Goal: Information Seeking & Learning: Check status

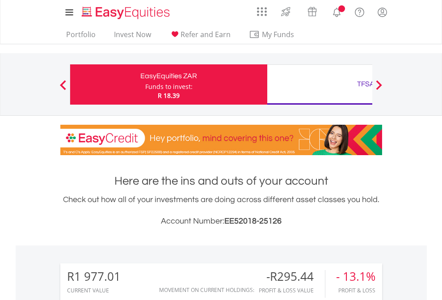
scroll to position [86, 140]
click at [145, 85] on div "Funds to invest:" at bounding box center [168, 86] width 47 height 9
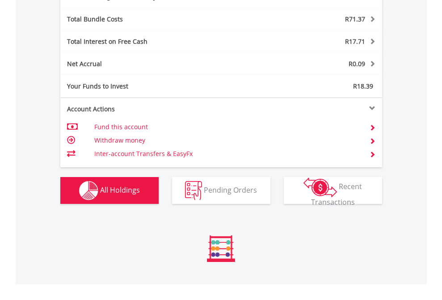
scroll to position [1066, 0]
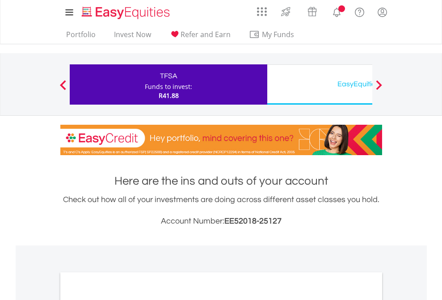
scroll to position [538, 0]
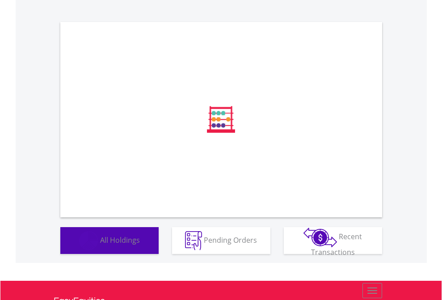
click at [100, 245] on span "All Holdings" at bounding box center [120, 240] width 40 height 10
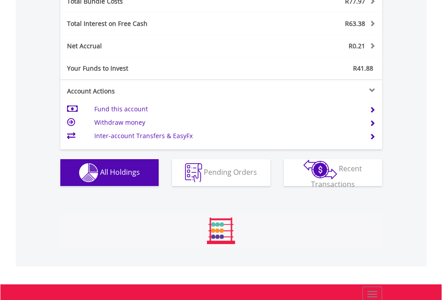
scroll to position [86, 140]
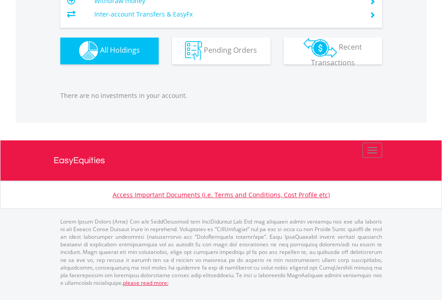
scroll to position [886, 0]
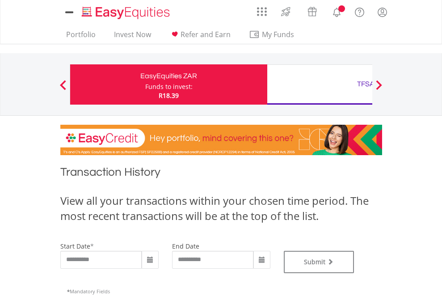
type input "**********"
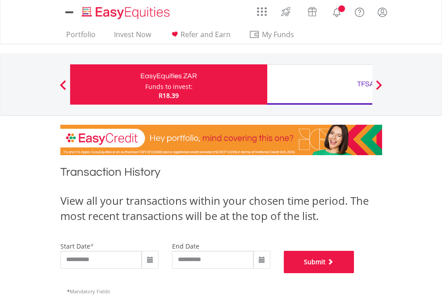
click at [355, 273] on button "Submit" at bounding box center [319, 262] width 71 height 22
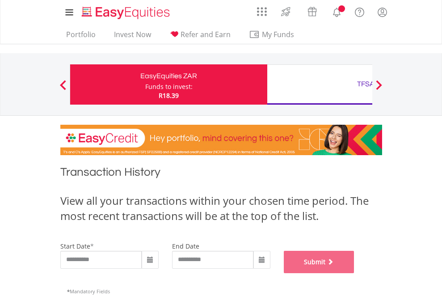
scroll to position [363, 0]
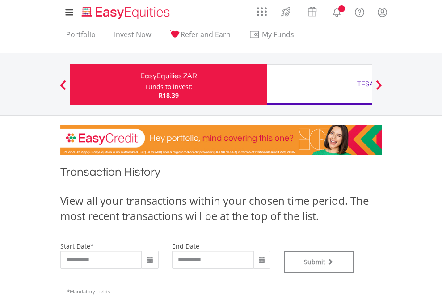
click at [320, 85] on div "TFSA" at bounding box center [366, 84] width 187 height 13
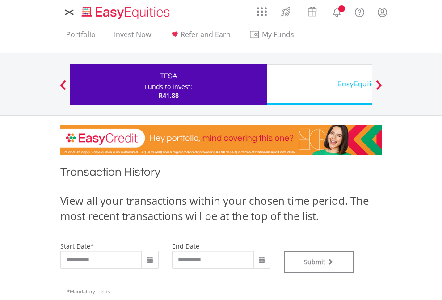
type input "**********"
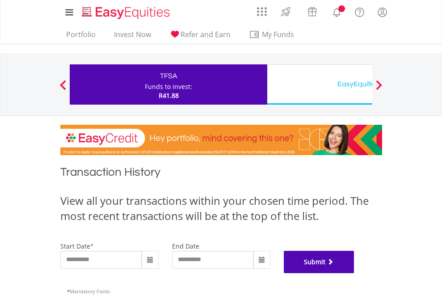
click at [355, 273] on button "Submit" at bounding box center [319, 262] width 71 height 22
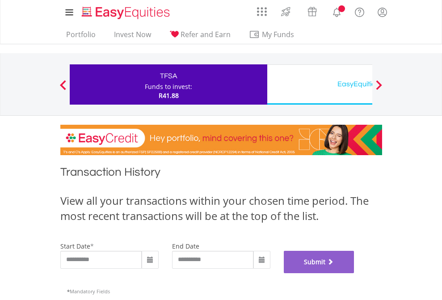
scroll to position [363, 0]
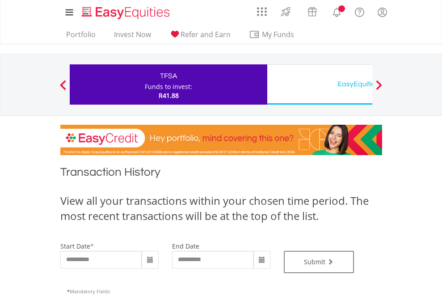
click at [320, 85] on div "EasyEquities USD" at bounding box center [366, 84] width 187 height 13
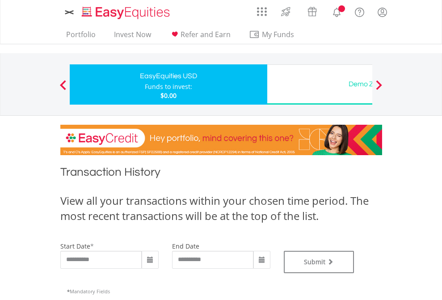
type input "**********"
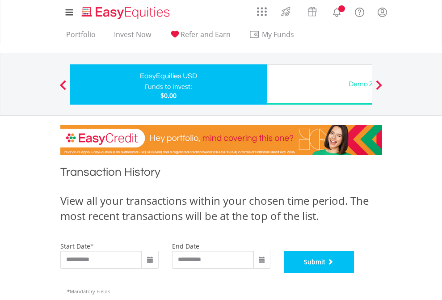
click at [355, 273] on button "Submit" at bounding box center [319, 262] width 71 height 22
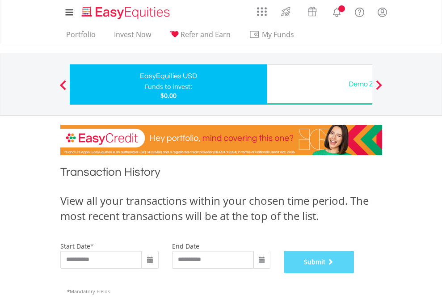
scroll to position [363, 0]
